Goal: Information Seeking & Learning: Learn about a topic

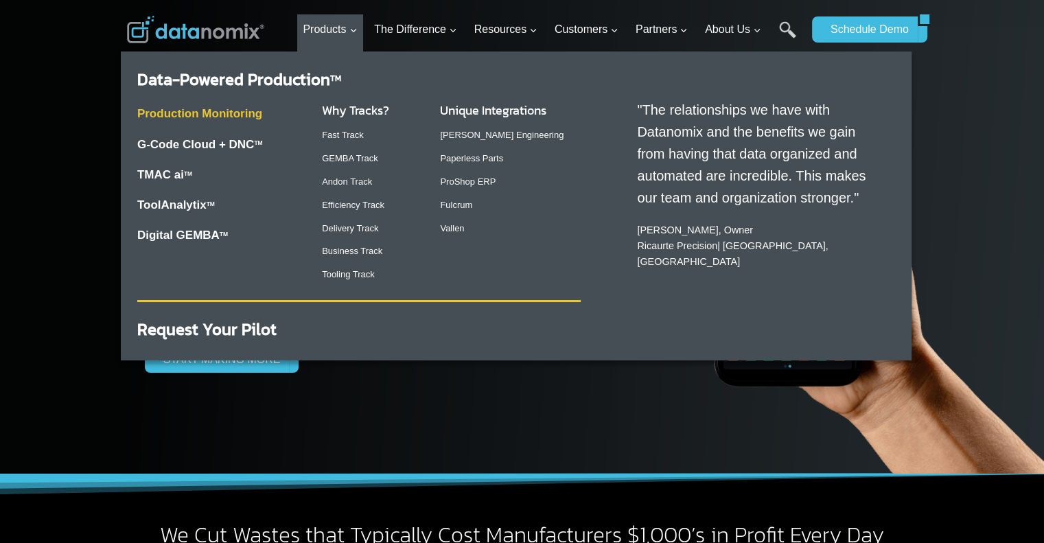
click at [262, 111] on link "Production Monitoring" at bounding box center [199, 113] width 125 height 13
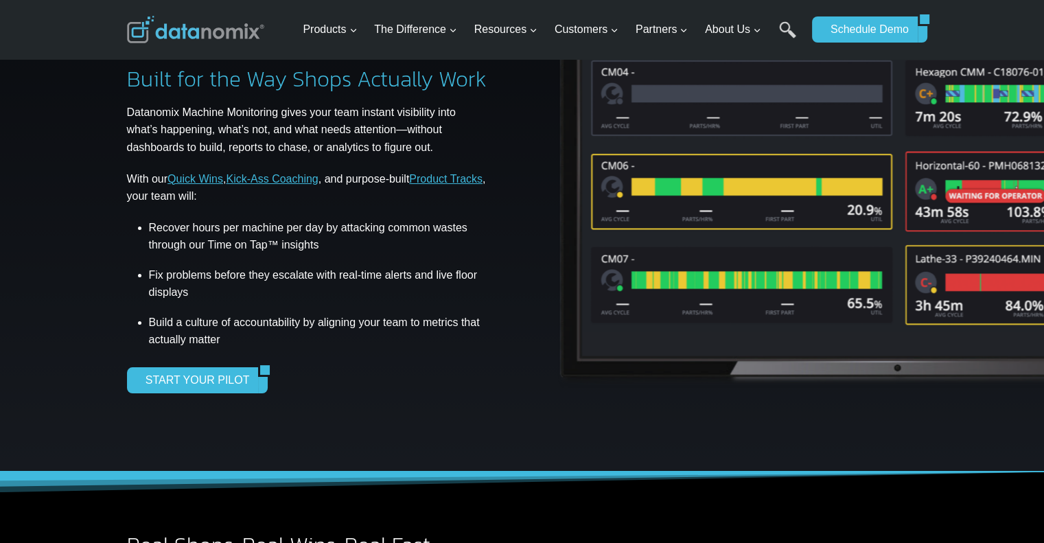
scroll to position [98, 0]
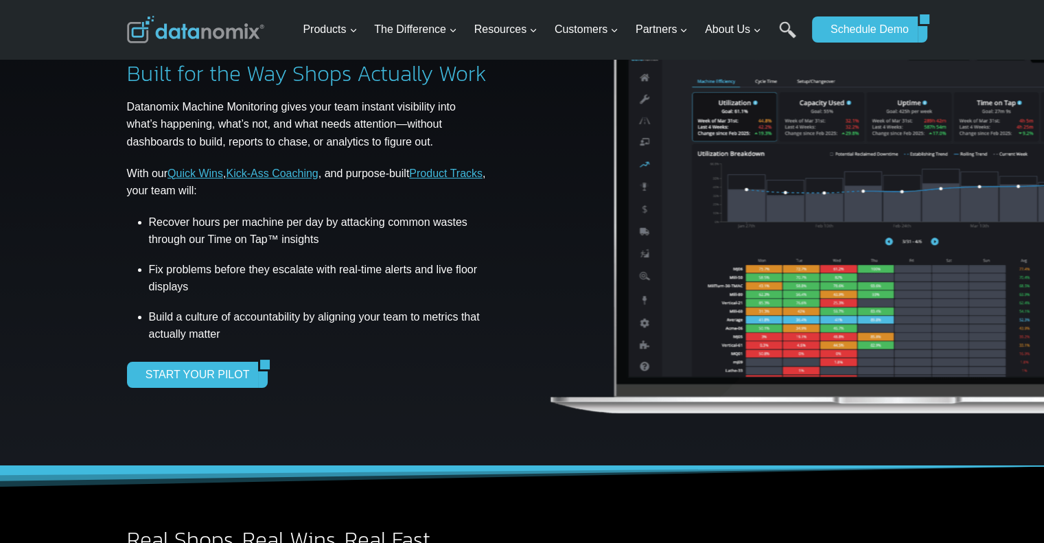
click at [205, 170] on link "Quick Wins" at bounding box center [196, 174] width 56 height 12
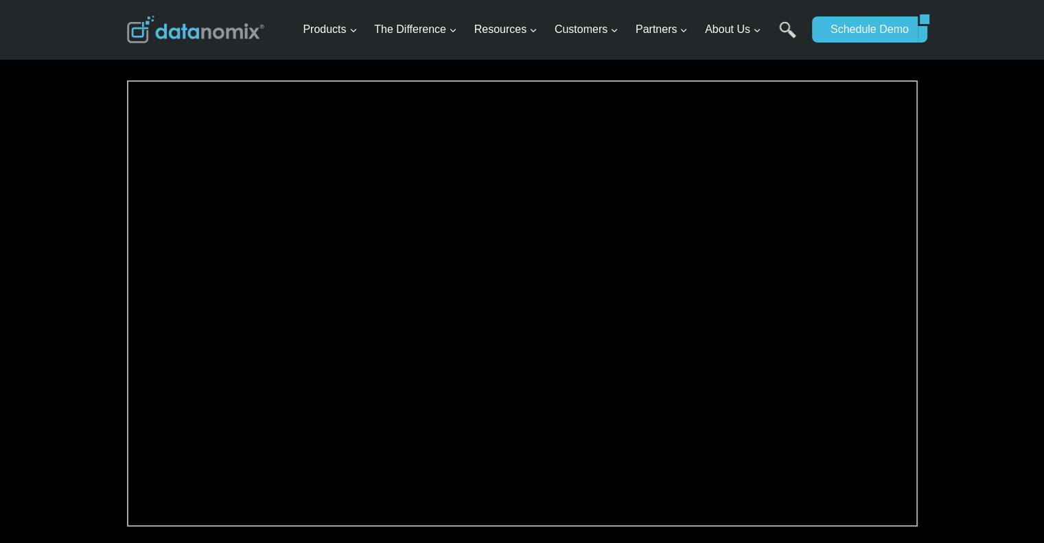
scroll to position [466, 0]
click at [86, 400] on div at bounding box center [522, 321] width 1044 height 518
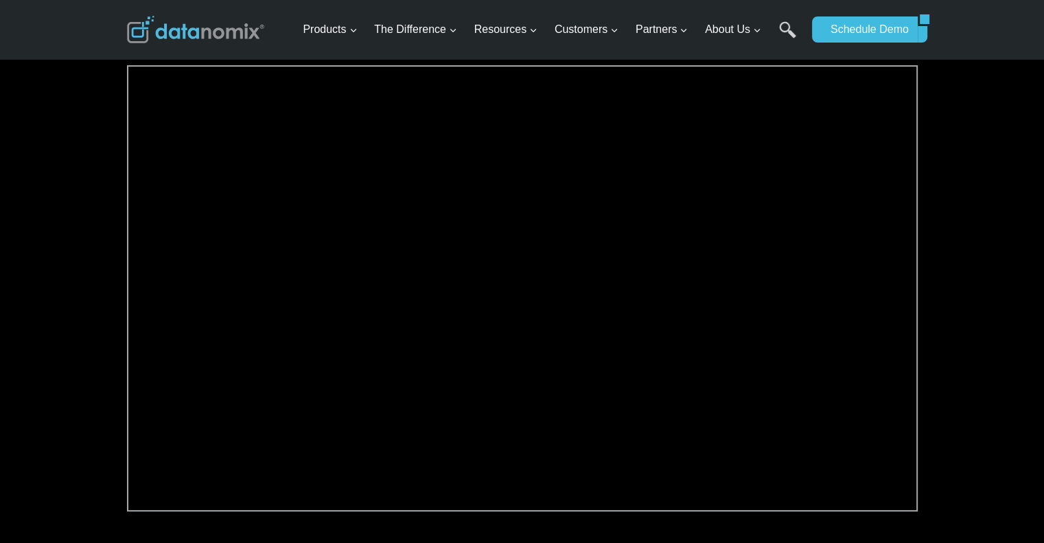
scroll to position [480, 0]
click at [72, 321] on div at bounding box center [522, 307] width 1044 height 518
click at [31, 157] on div at bounding box center [522, 307] width 1044 height 518
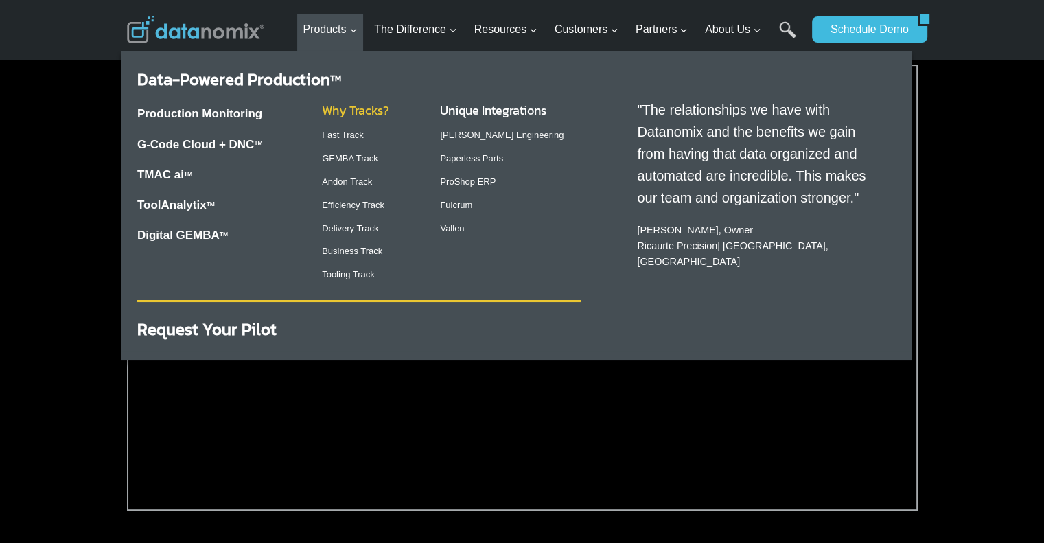
click at [344, 109] on link "Why Tracks?" at bounding box center [355, 110] width 67 height 19
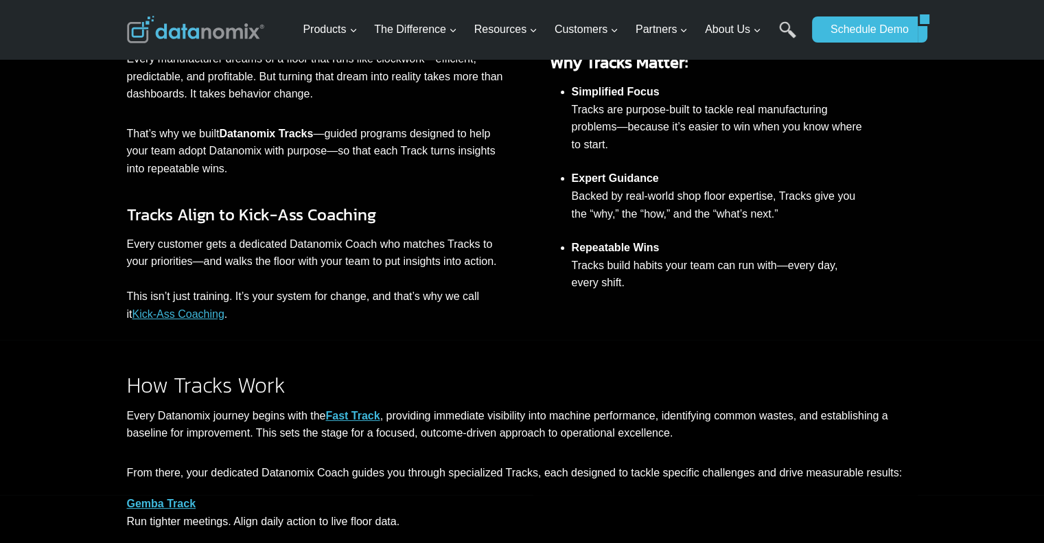
scroll to position [345, 0]
click at [417, 205] on h3 "Tracks Align to Kick-Ass Coaching" at bounding box center [319, 214] width 385 height 25
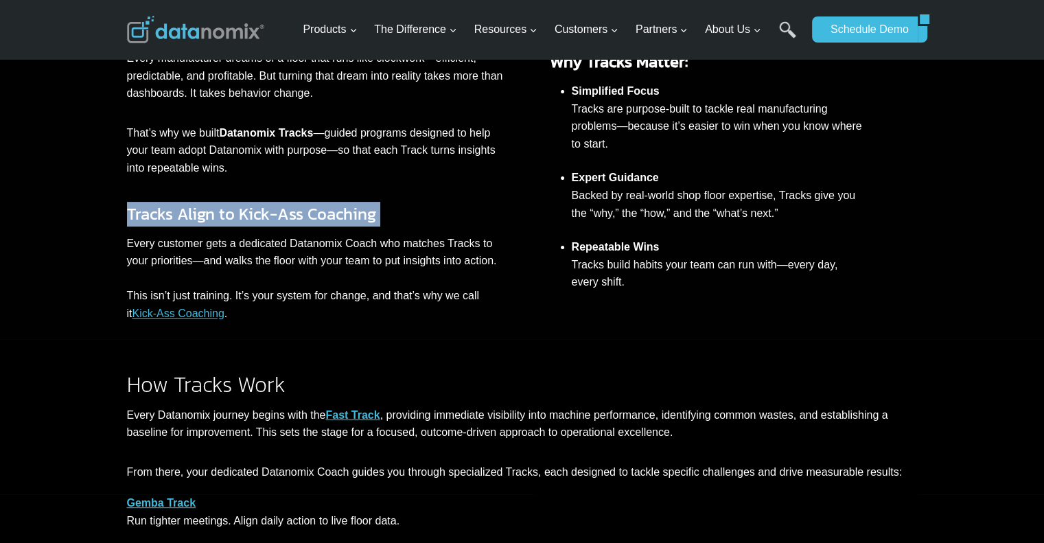
click at [417, 205] on h3 "Tracks Align to Kick-Ass Coaching" at bounding box center [319, 214] width 385 height 25
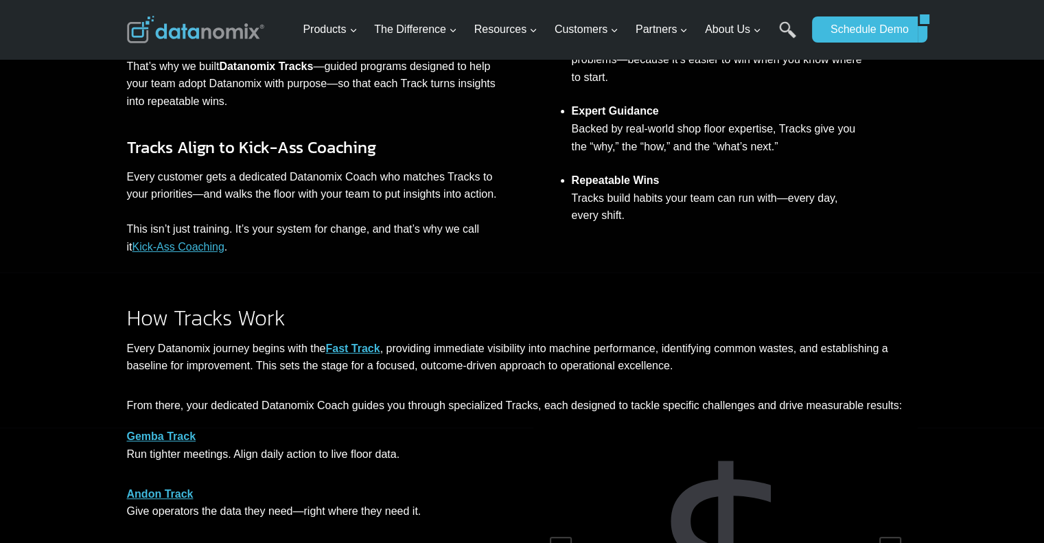
scroll to position [413, 0]
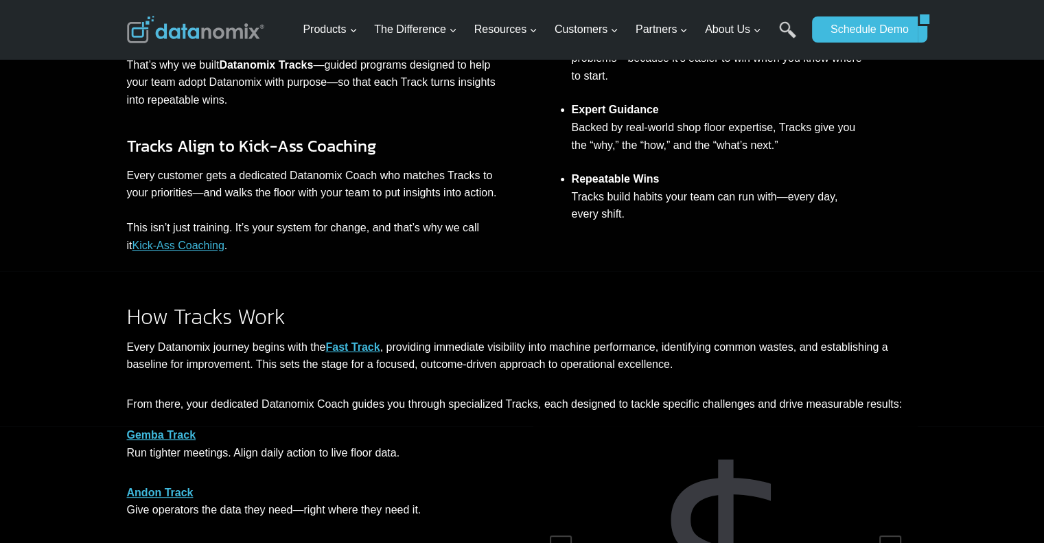
click at [417, 205] on p "Every customer gets a dedicated Datanomix Coach who matches Tracks to your prio…" at bounding box center [319, 211] width 385 height 88
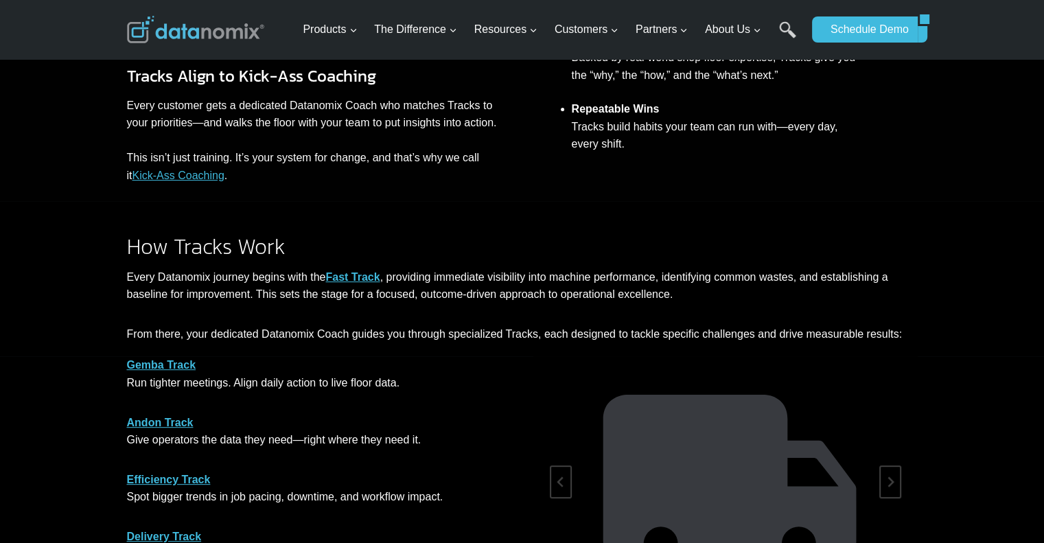
click at [417, 205] on div "How Tracks Work Every Datanomix journey begins with the Fast Track , providing …" at bounding box center [523, 279] width 824 height 156
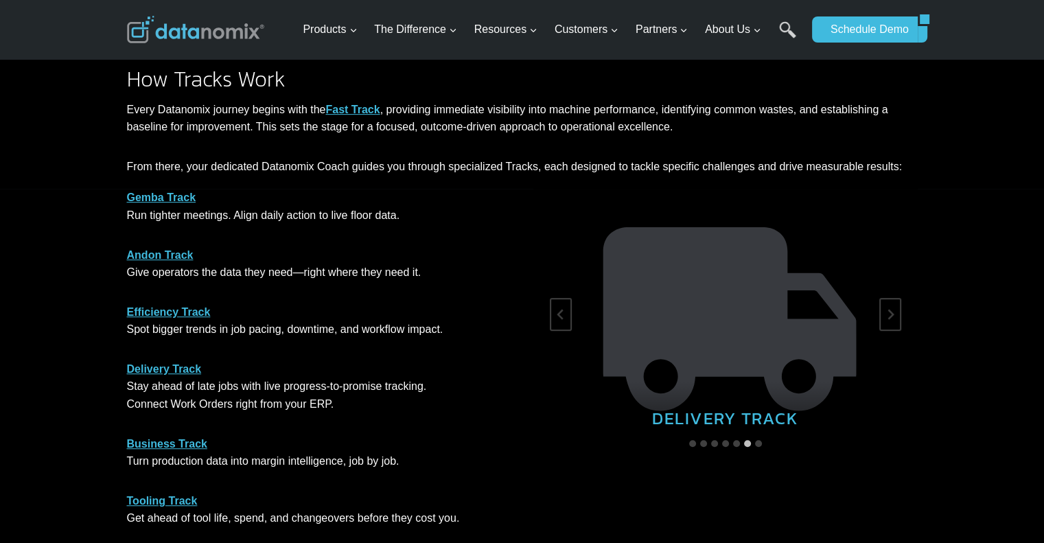
scroll to position [651, 0]
click at [338, 199] on p "Gemba Track Run tighter meetings. Align daily action to live floor data." at bounding box center [319, 206] width 385 height 35
click at [337, 214] on p "Gemba Track Run tighter meetings. Align daily action to live floor data." at bounding box center [319, 206] width 385 height 35
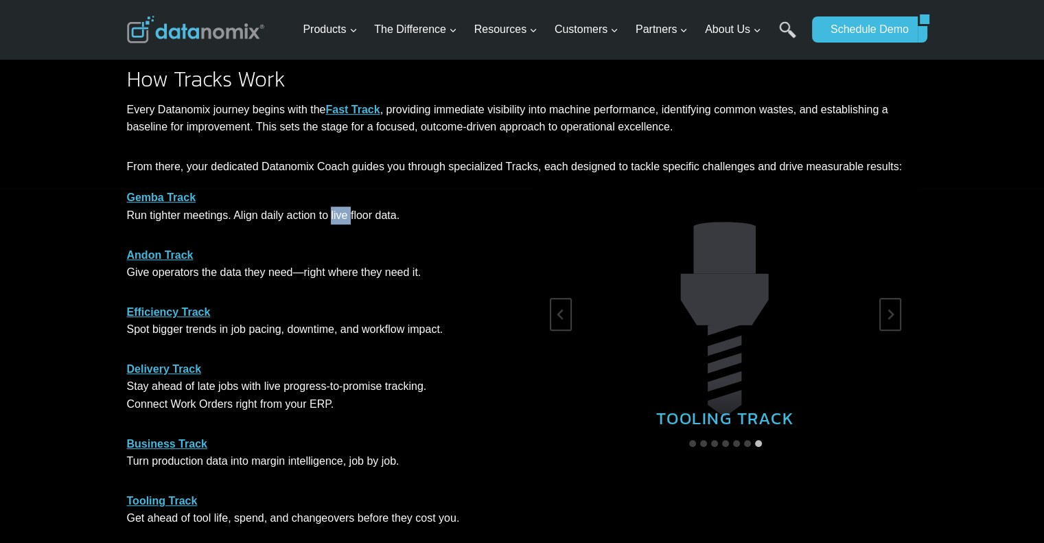
click at [337, 214] on p "Gemba Track Run tighter meetings. Align daily action to live floor data." at bounding box center [319, 206] width 385 height 35
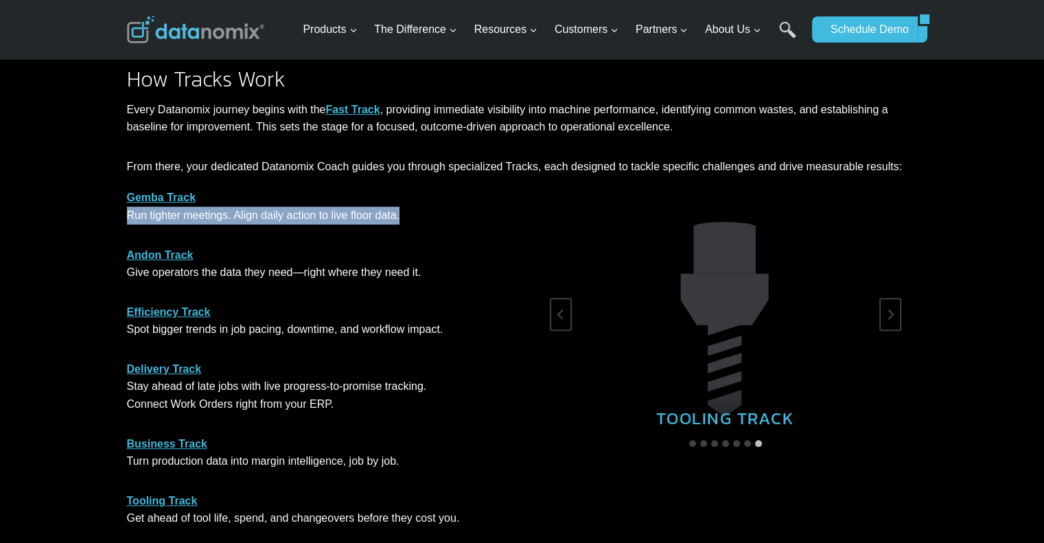
click at [337, 214] on p "Gemba Track Run tighter meetings. Align daily action to live floor data." at bounding box center [319, 206] width 385 height 35
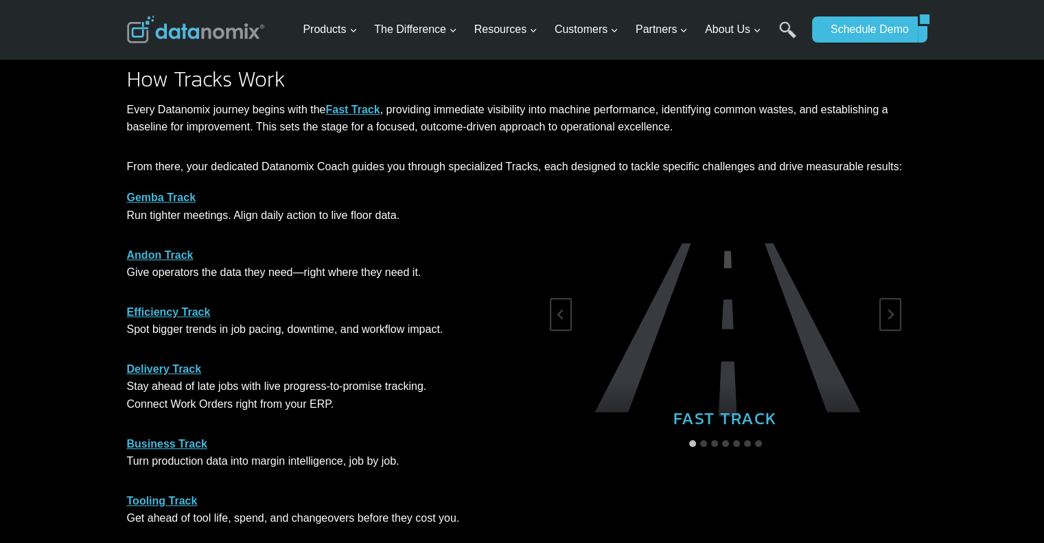
click at [154, 192] on strong "Gemba Track" at bounding box center [161, 198] width 69 height 12
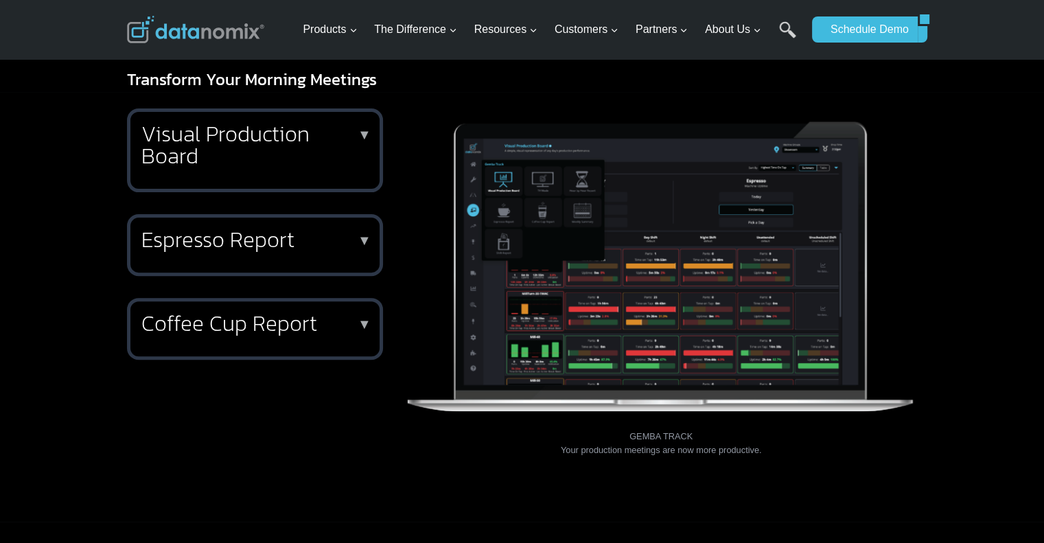
scroll to position [431, 0]
click at [239, 133] on h2 "Visual Production Board" at bounding box center [252, 144] width 222 height 44
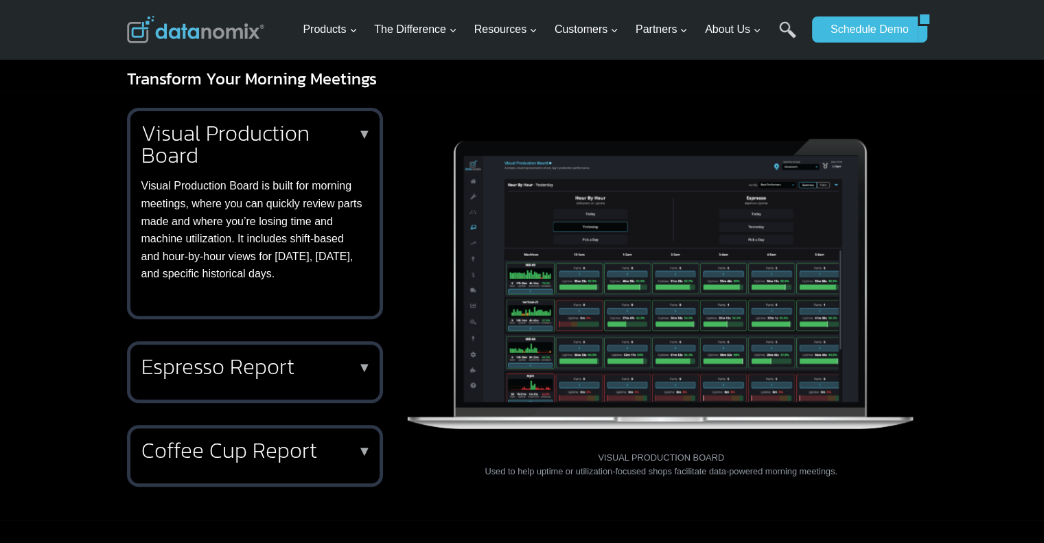
click at [119, 234] on div "Visual Production Board ▼ Visual Production Board is built for morning meetings…" at bounding box center [523, 305] width 824 height 429
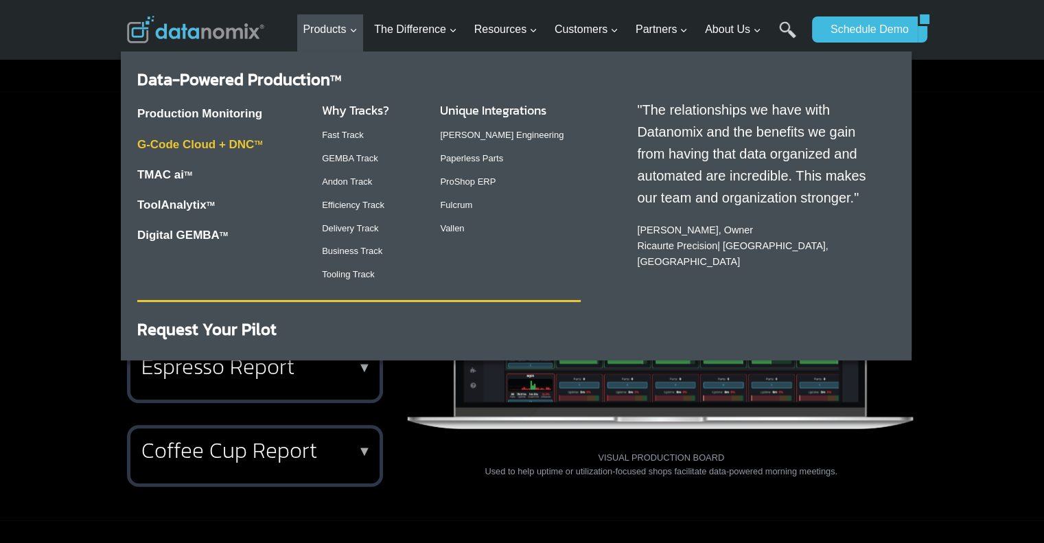
click at [204, 141] on link "G-Code Cloud + DNC TM" at bounding box center [200, 144] width 126 height 13
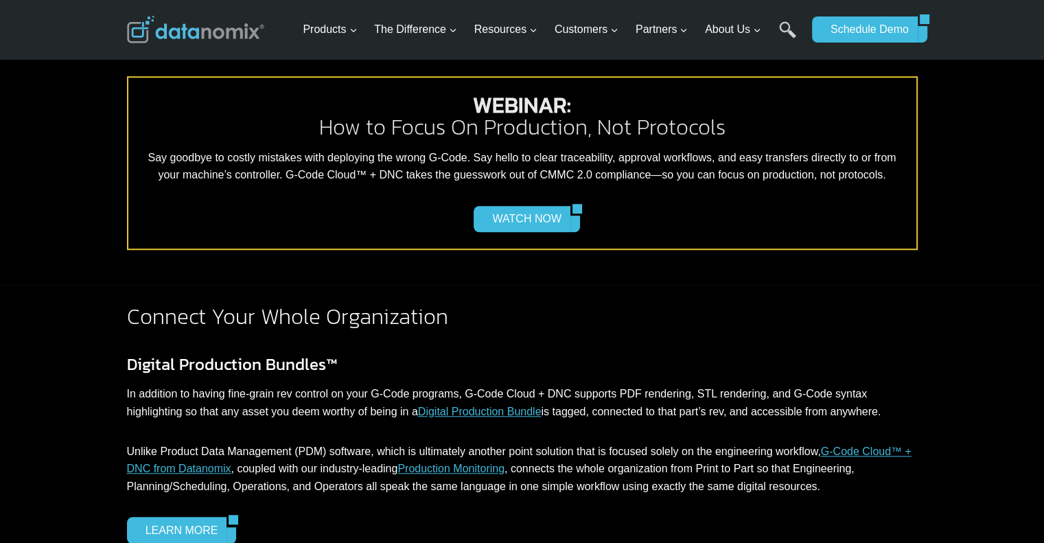
scroll to position [1150, 0]
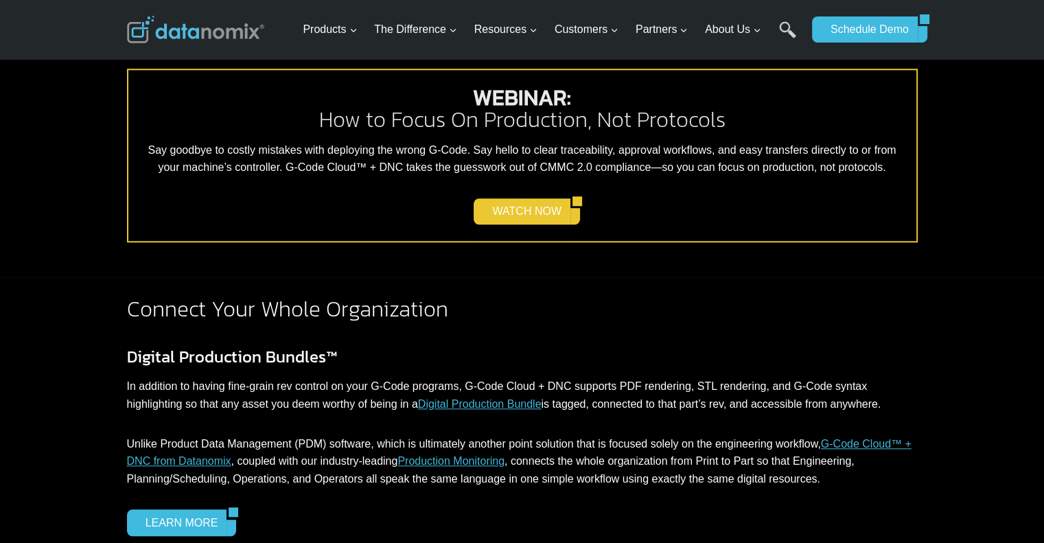
click at [570, 198] on link "WATCH NOW" at bounding box center [522, 211] width 96 height 26
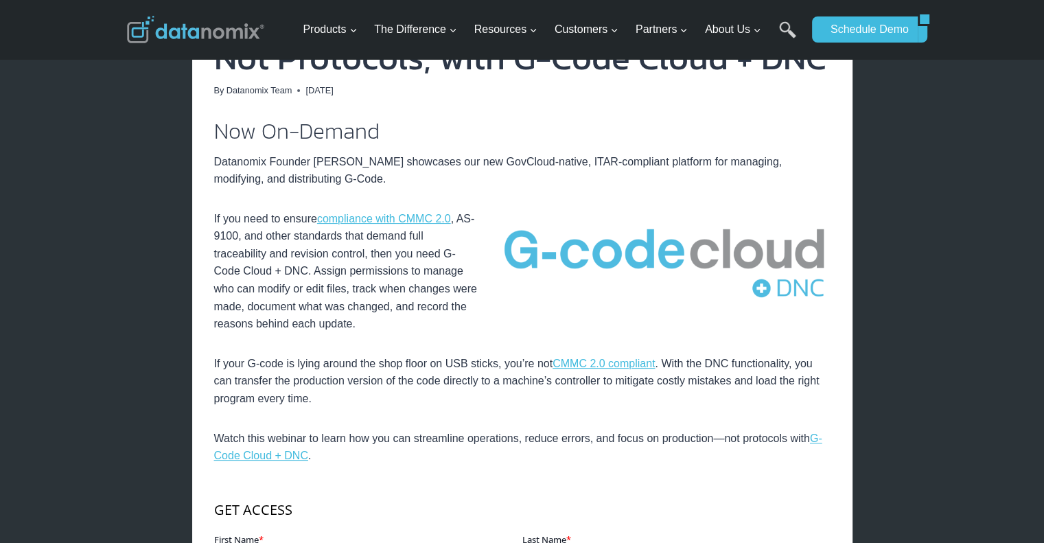
scroll to position [271, 0]
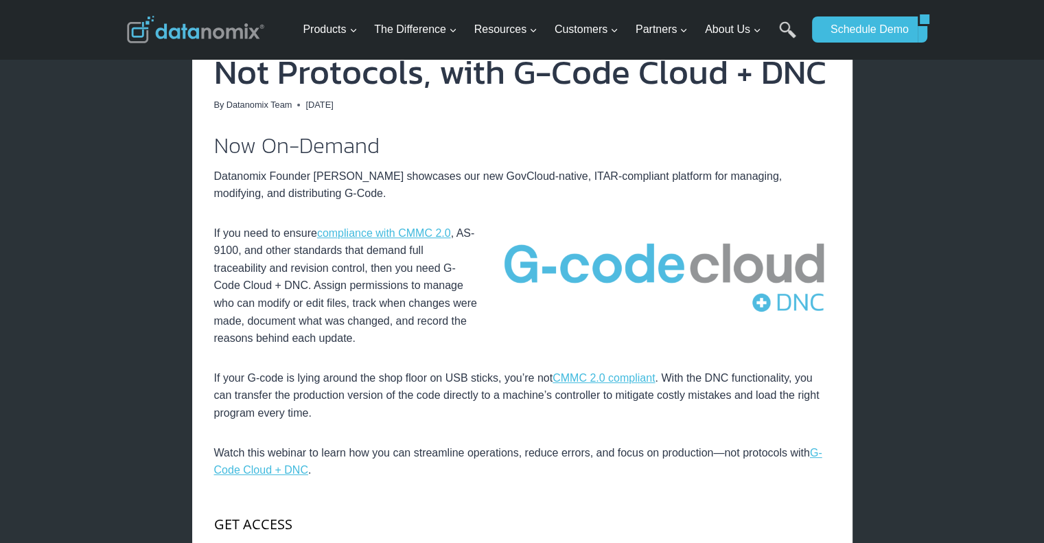
click at [304, 288] on p "If you need to ensure compliance with CMMC 2.0 , AS-9100, and other standards t…" at bounding box center [522, 286] width 617 height 123
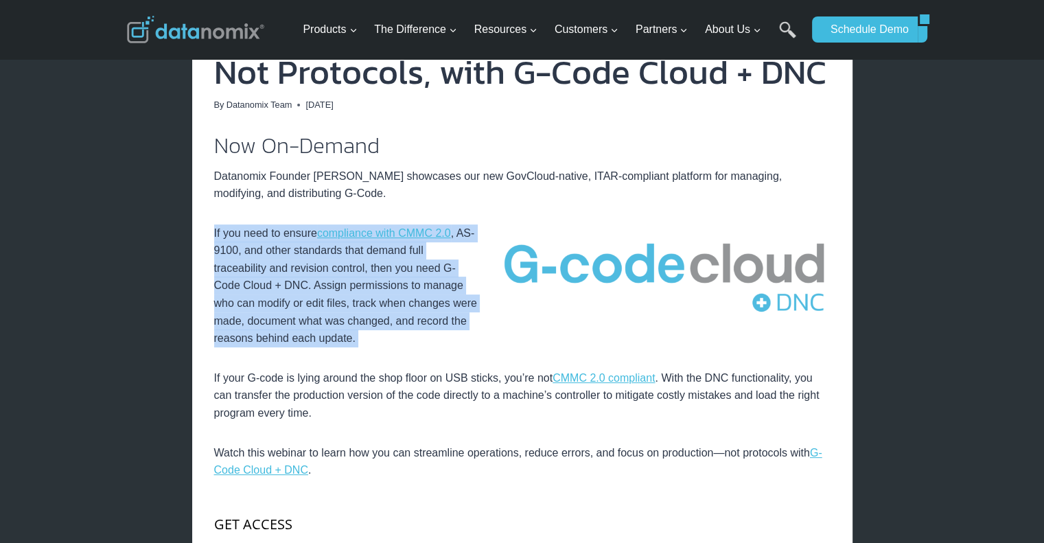
click at [304, 288] on p "If you need to ensure compliance with CMMC 2.0 , AS-9100, and other standards t…" at bounding box center [522, 286] width 617 height 123
click at [209, 236] on div "Home / Webinars / WEBINAR: How to Focus On Production, Not Protocols, with G-Co…" at bounding box center [522, 534] width 661 height 1153
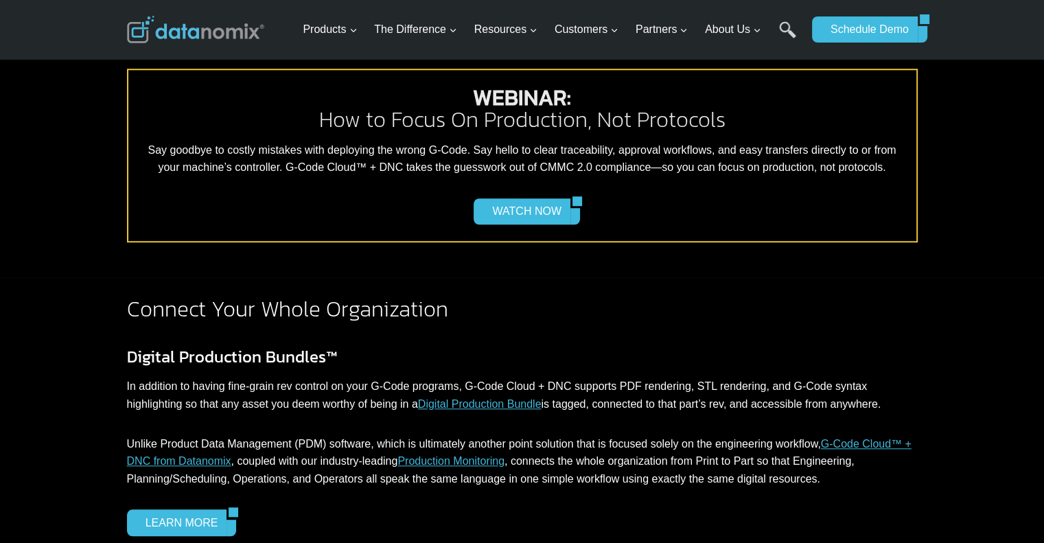
click at [36, 203] on div "WEBINAR: How to Focus On Production, Not Protocols Say goodbye to costly mistak…" at bounding box center [522, 168] width 1044 height 219
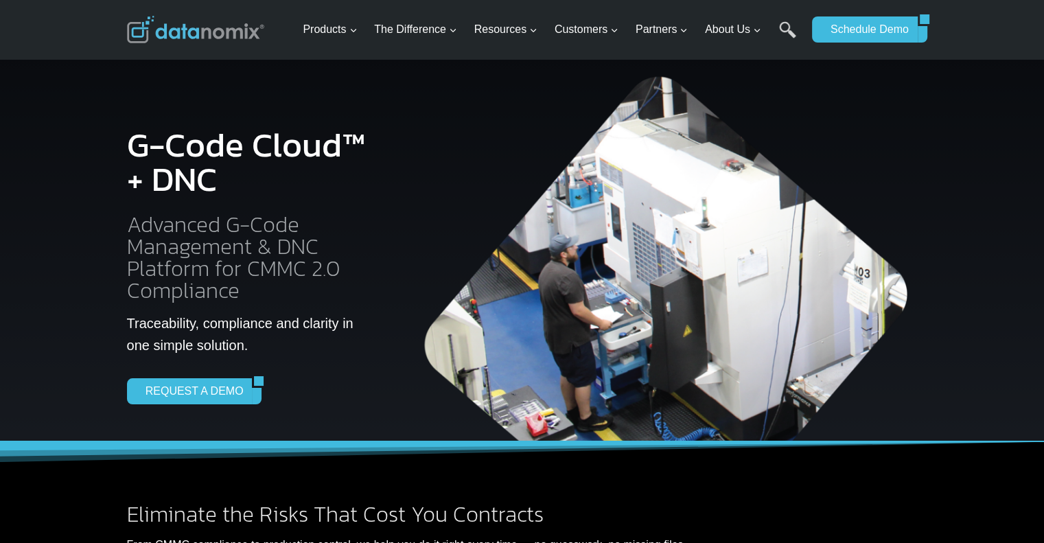
click at [211, 27] on img at bounding box center [195, 29] width 137 height 27
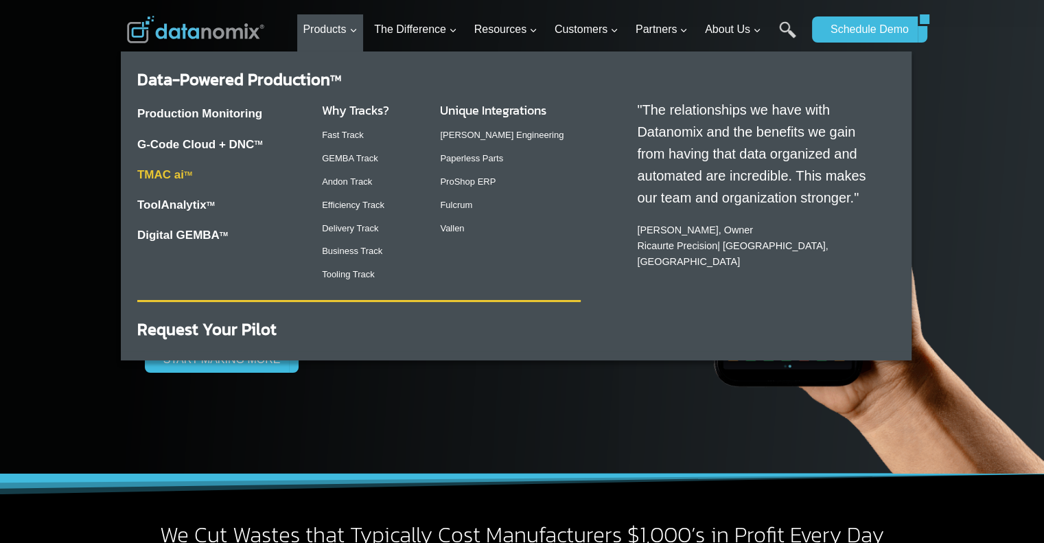
click at [157, 181] on link "TMAC ai TM" at bounding box center [164, 174] width 55 height 13
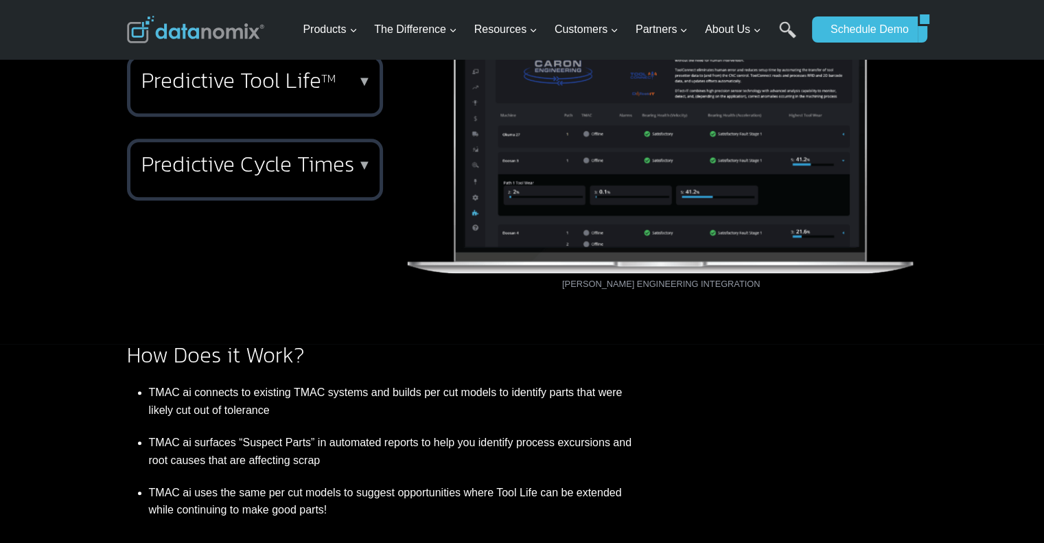
scroll to position [840, 0]
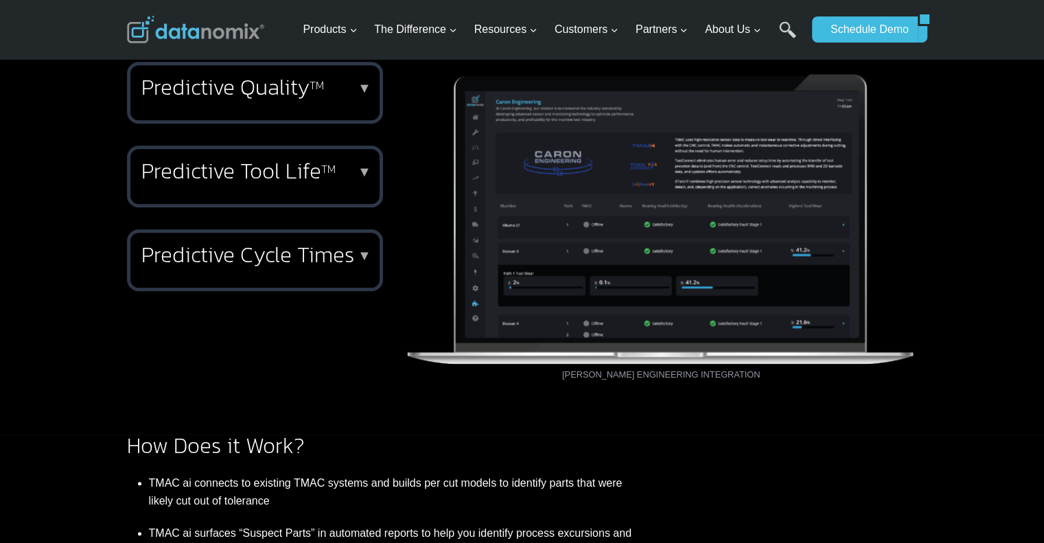
click at [290, 266] on h2 "Predictive Cycle Times" at bounding box center [252, 255] width 222 height 22
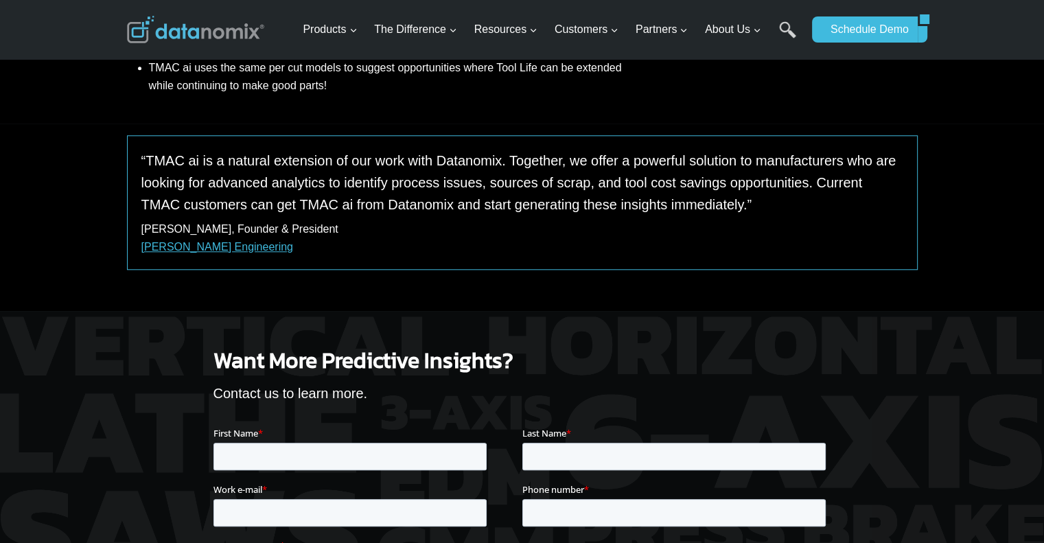
scroll to position [1372, 0]
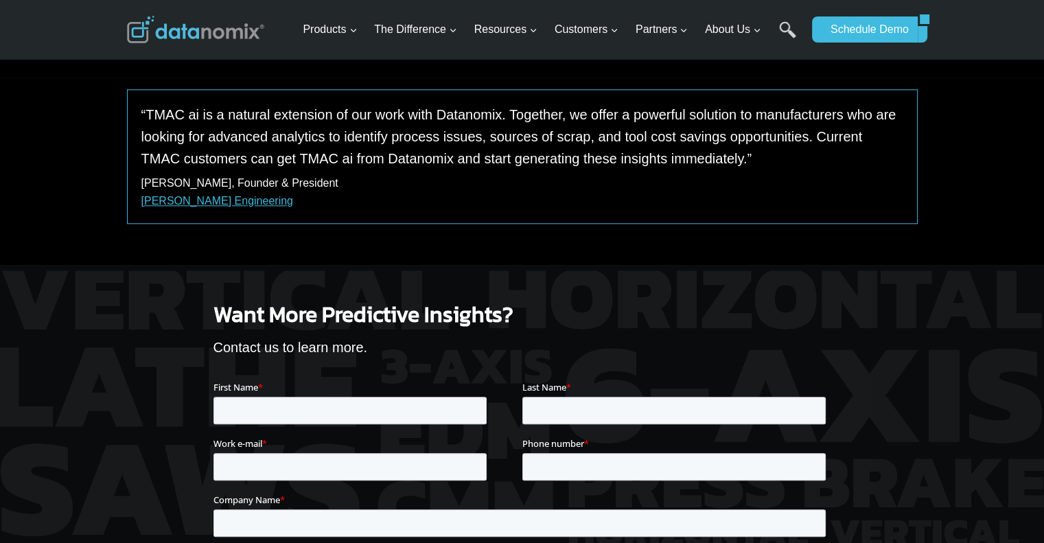
click at [217, 39] on img at bounding box center [195, 29] width 137 height 27
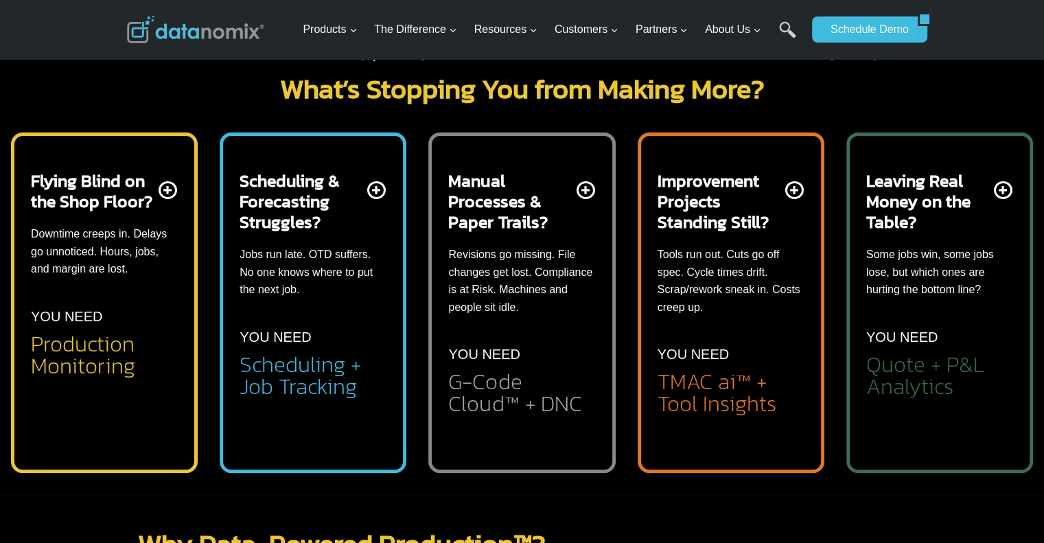
scroll to position [485, 0]
click at [893, 309] on div "Leaving Real Money on the Table? Some jobs win, some jobs lose, but which ones …" at bounding box center [940, 284] width 147 height 227
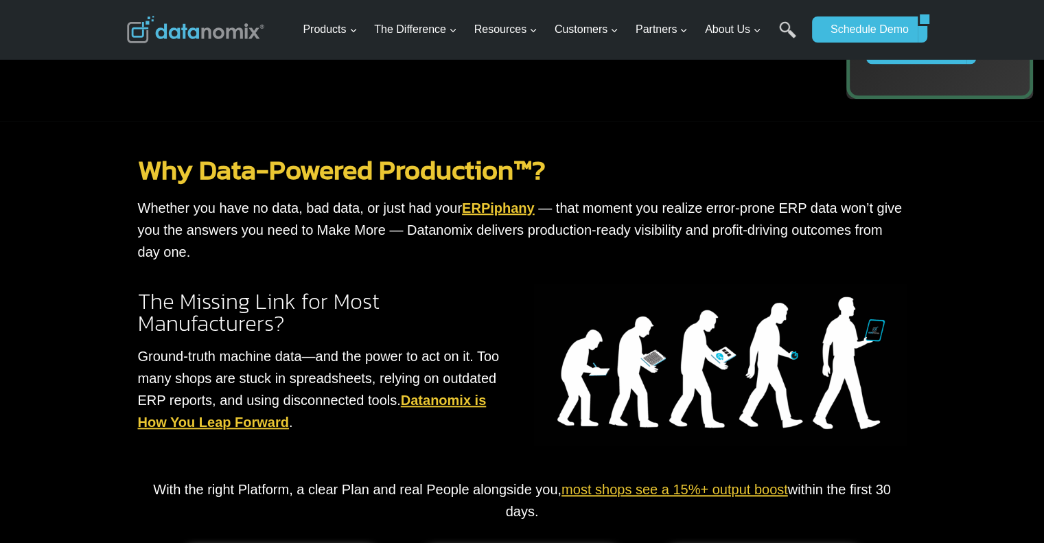
scroll to position [1236, 0]
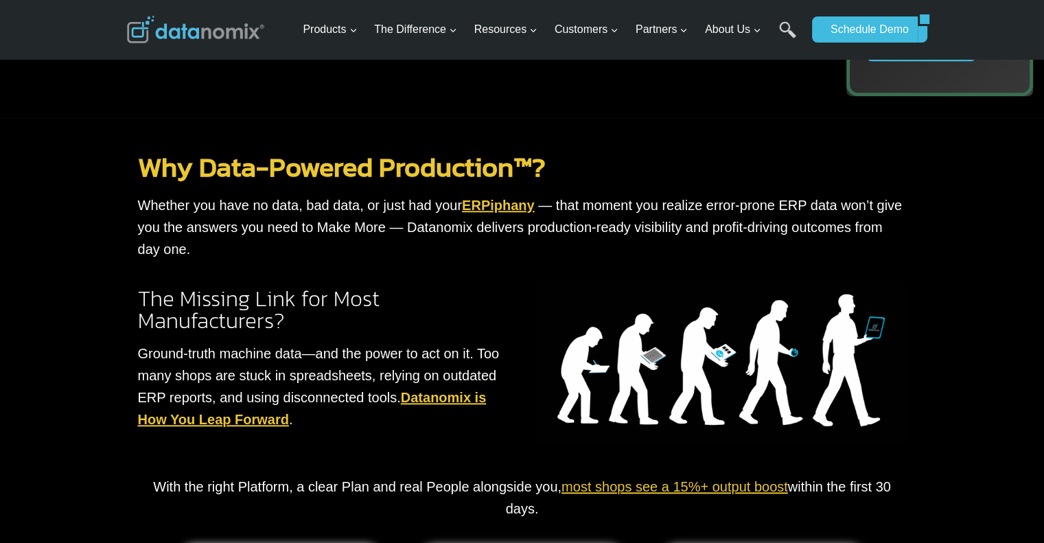
click at [950, 332] on div "Why Data-Powered Production™? Whether you have no data, bad data, or just had y…" at bounding box center [522, 530] width 1044 height 825
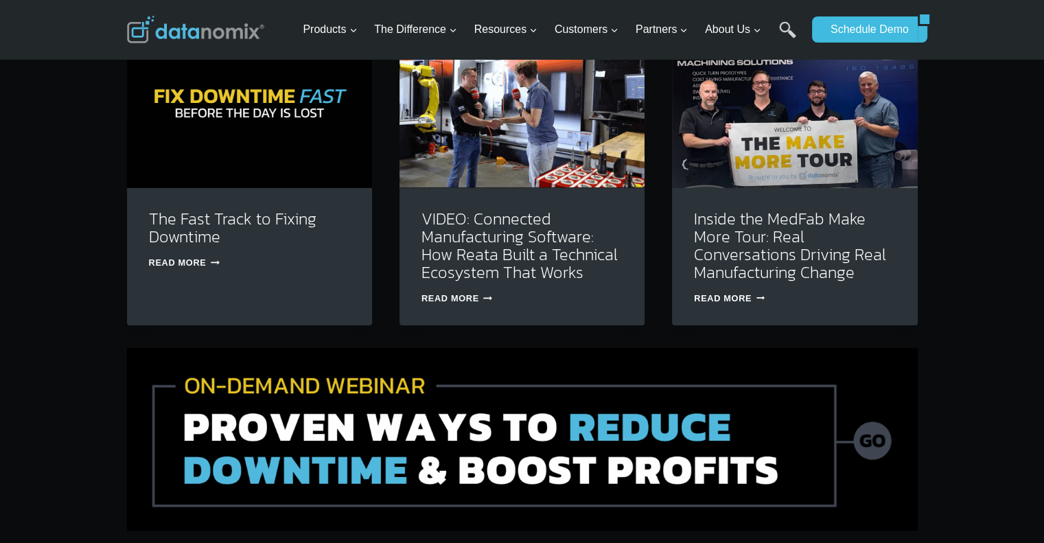
scroll to position [4500, 0]
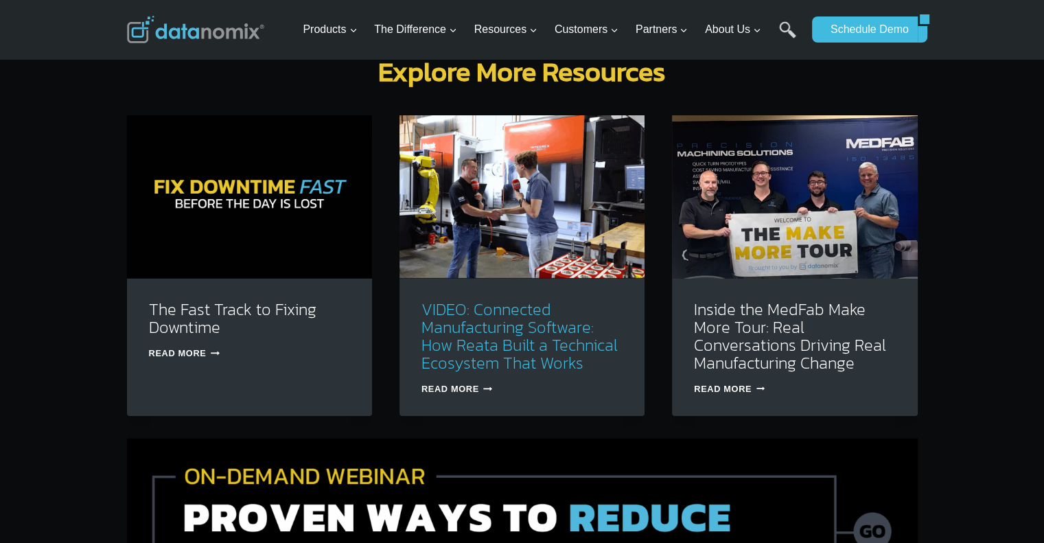
drag, startPoint x: 591, startPoint y: 309, endPoint x: 567, endPoint y: 288, distance: 31.1
drag, startPoint x: 567, startPoint y: 288, endPoint x: 550, endPoint y: 293, distance: 17.7
click at [550, 297] on link "VIDEO: Connected Manufacturing Software: How Reata Built a Technical Ecosystem …" at bounding box center [520, 336] width 196 height 78
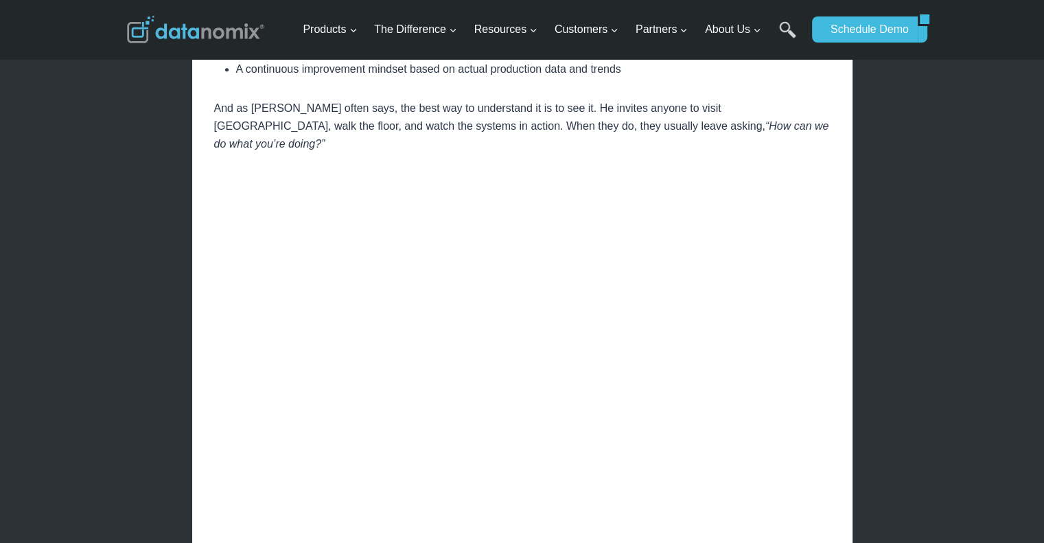
scroll to position [1800, 0]
